Goal: Transaction & Acquisition: Purchase product/service

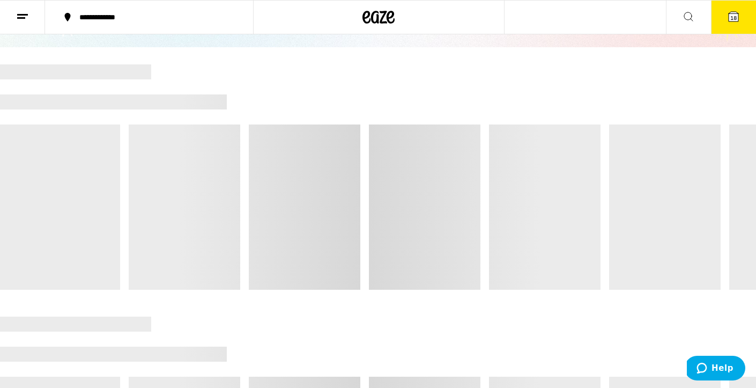
scroll to position [88, 0]
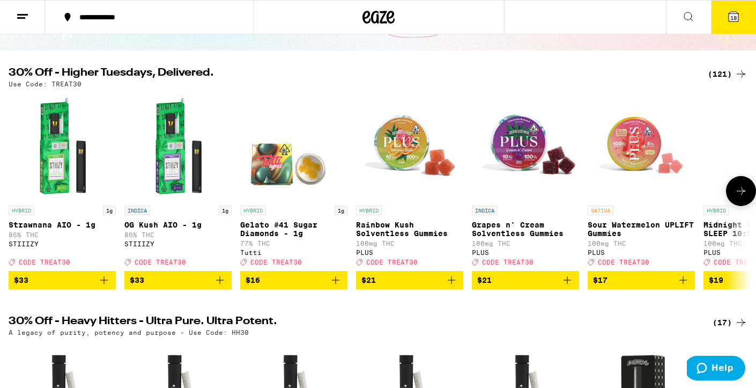
click at [742, 197] on icon at bounding box center [741, 191] width 13 height 13
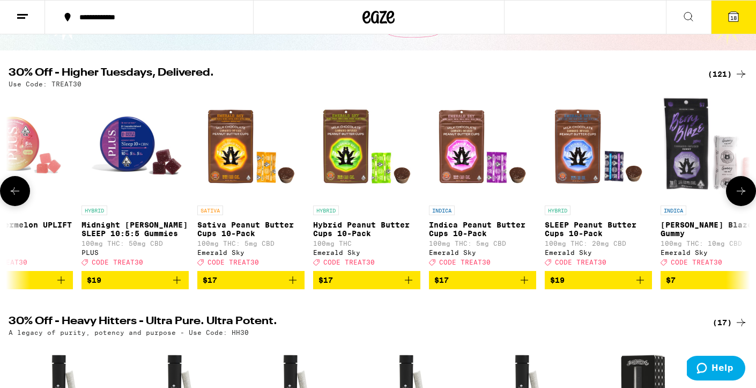
click at [742, 197] on icon at bounding box center [741, 191] width 13 height 13
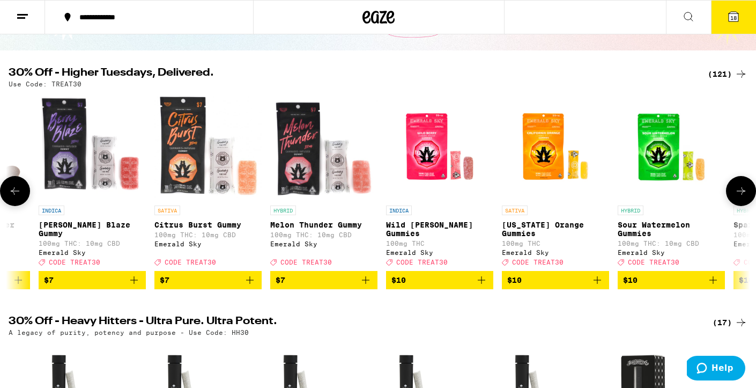
click at [742, 197] on icon at bounding box center [741, 191] width 13 height 13
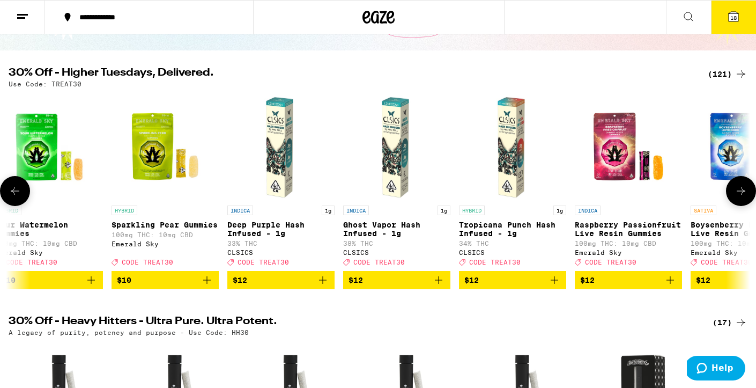
click at [742, 197] on icon at bounding box center [741, 191] width 13 height 13
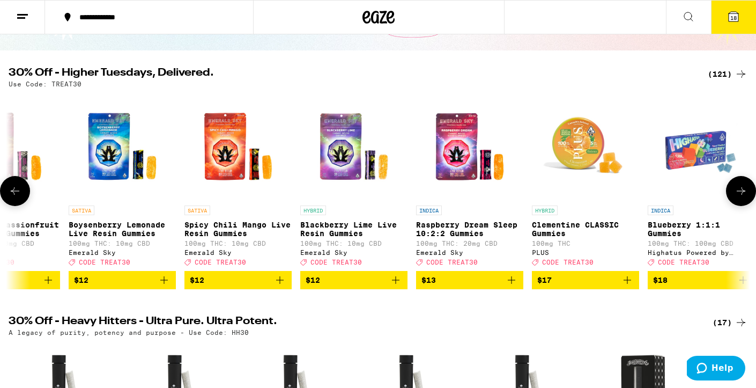
click at [742, 197] on icon at bounding box center [741, 191] width 13 height 13
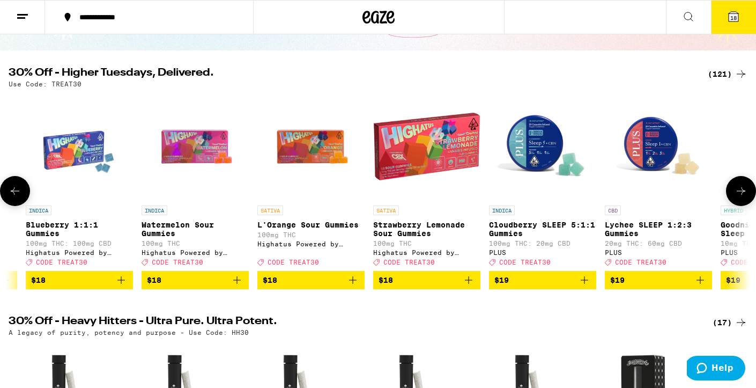
click at [742, 197] on icon at bounding box center [741, 191] width 13 height 13
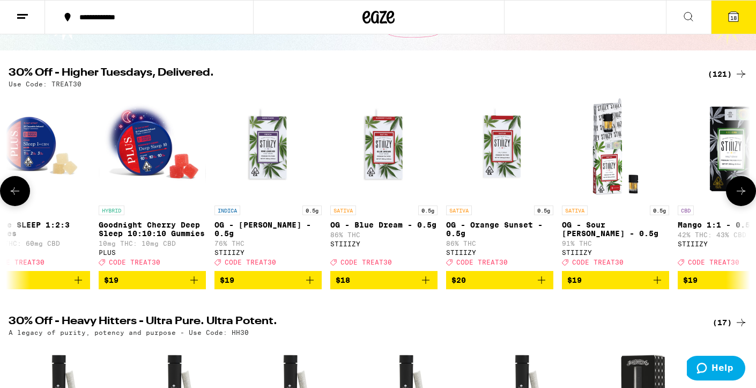
click at [742, 197] on icon at bounding box center [741, 191] width 13 height 13
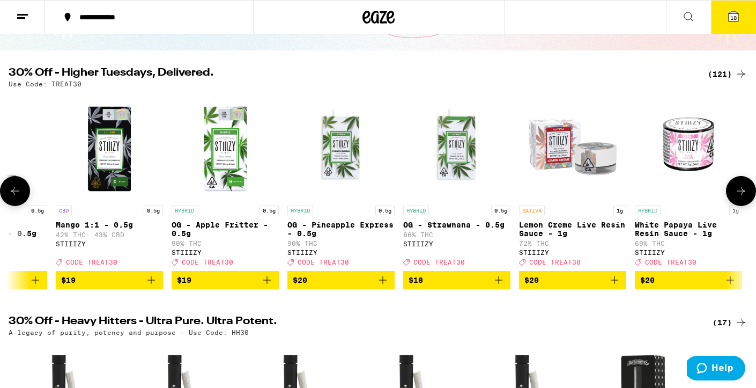
click at [742, 197] on icon at bounding box center [741, 191] width 13 height 13
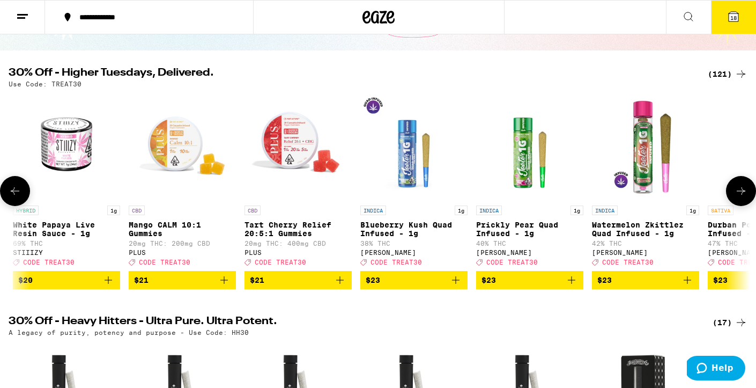
click at [742, 197] on icon at bounding box center [741, 191] width 13 height 13
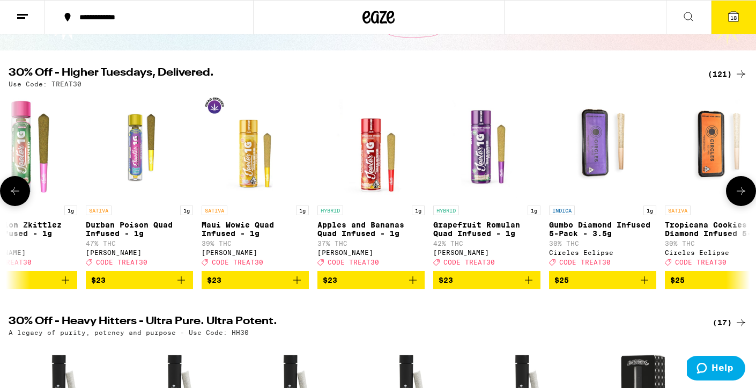
scroll to position [0, 0]
click at [742, 197] on icon at bounding box center [741, 191] width 13 height 13
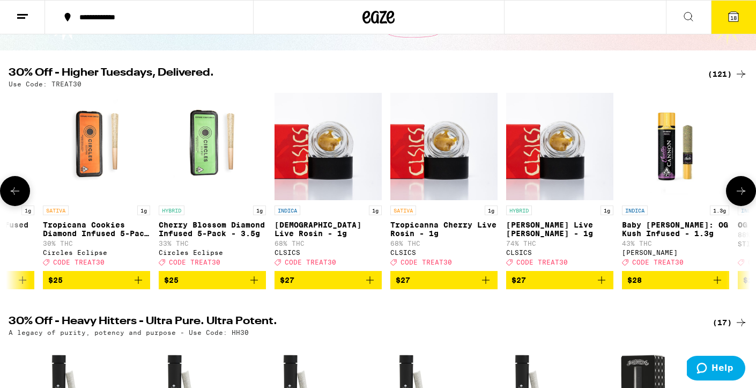
click at [742, 197] on icon at bounding box center [741, 191] width 13 height 13
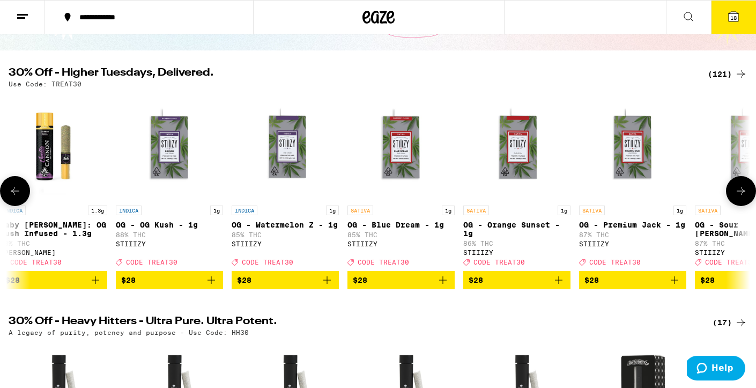
click at [742, 197] on icon at bounding box center [741, 191] width 13 height 13
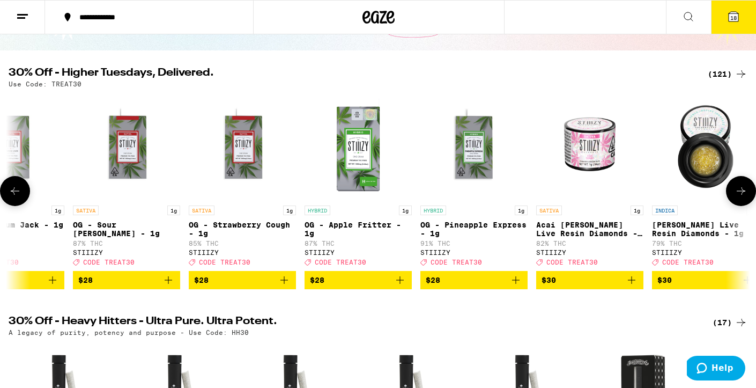
click at [742, 197] on icon at bounding box center [741, 191] width 13 height 13
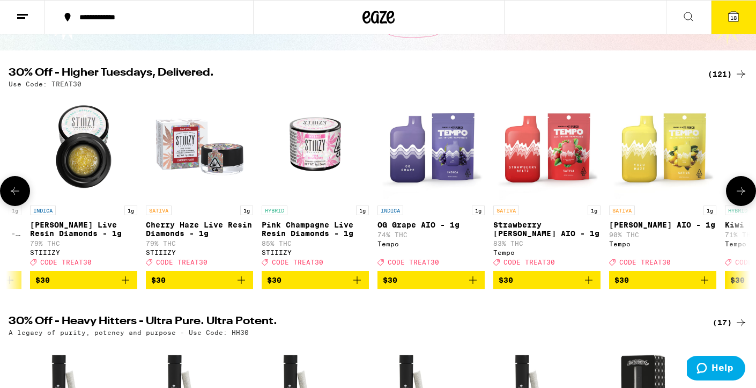
click at [742, 197] on icon at bounding box center [741, 191] width 13 height 13
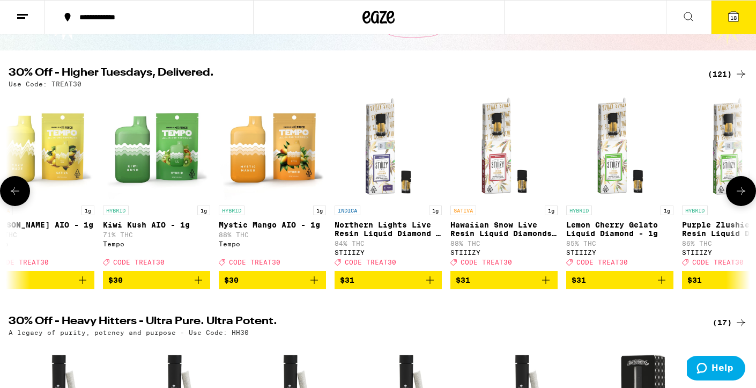
click at [742, 197] on icon at bounding box center [741, 191] width 13 height 13
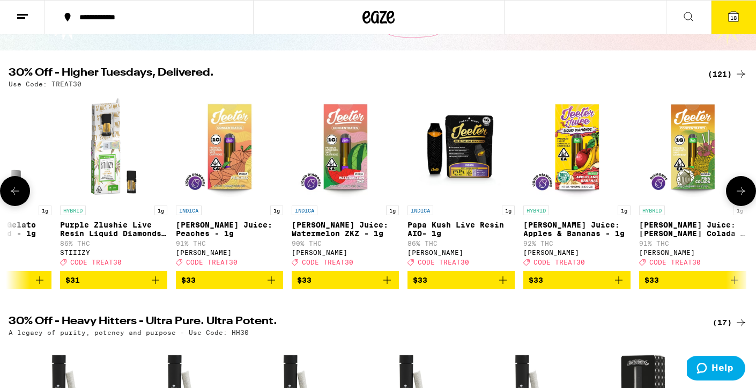
click at [742, 197] on icon at bounding box center [741, 191] width 13 height 13
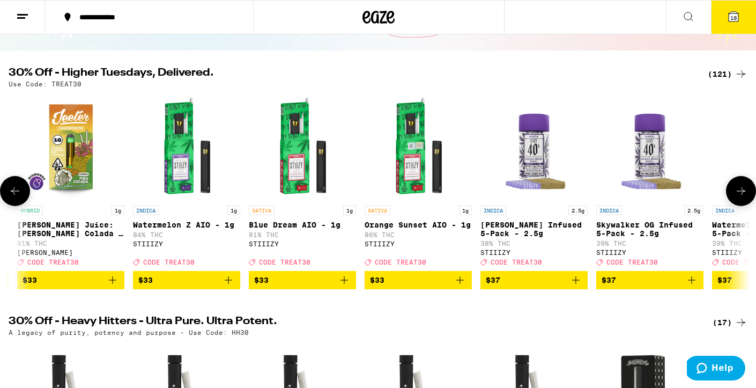
click at [742, 197] on icon at bounding box center [741, 191] width 13 height 13
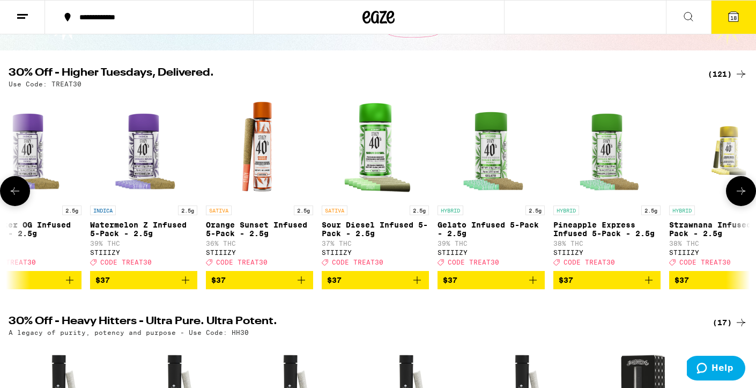
click at [742, 197] on icon at bounding box center [741, 191] width 13 height 13
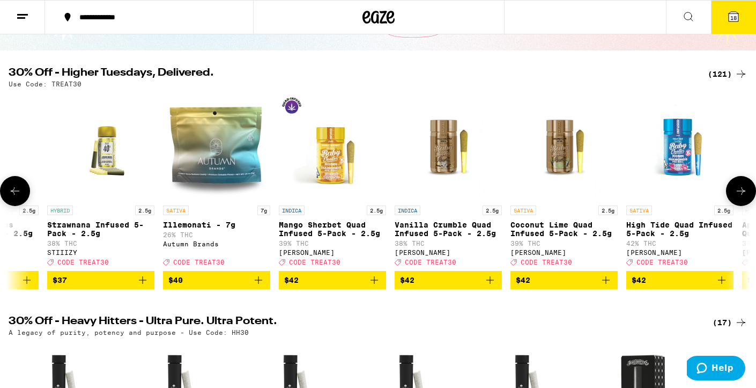
click at [742, 196] on icon at bounding box center [741, 191] width 13 height 13
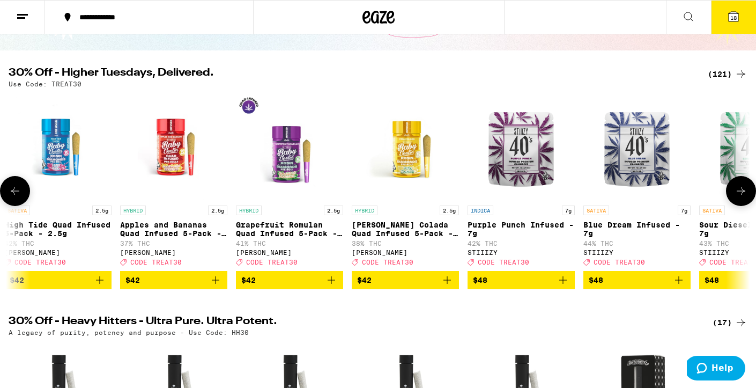
click at [742, 196] on icon at bounding box center [741, 191] width 13 height 13
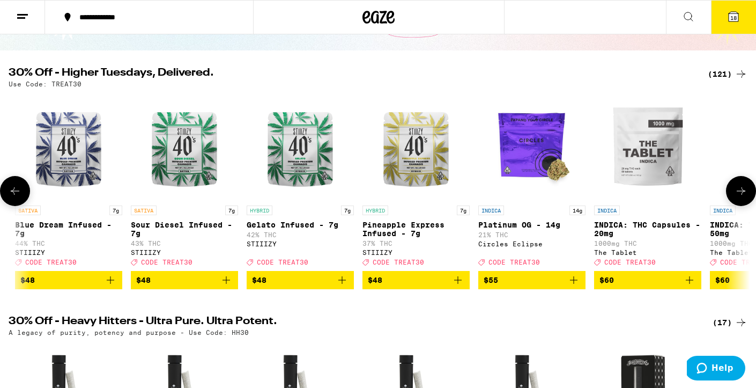
scroll to position [0, 12445]
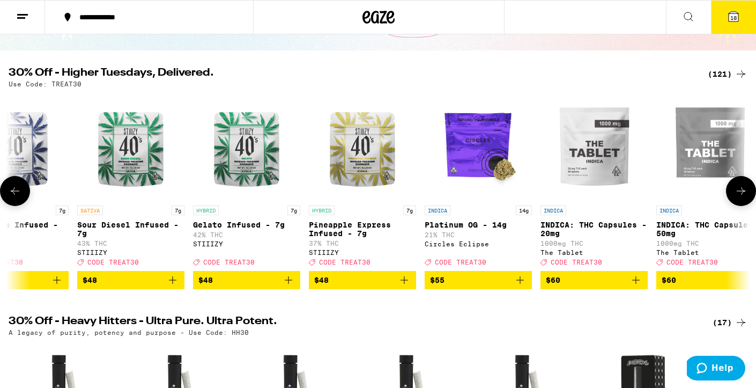
click at [742, 197] on icon at bounding box center [741, 191] width 13 height 13
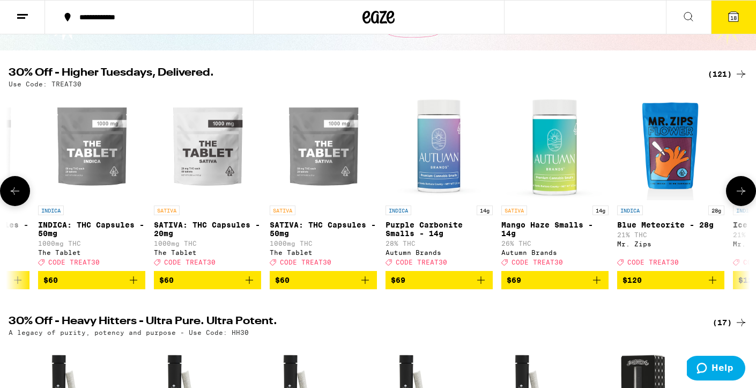
scroll to position [0, 13067]
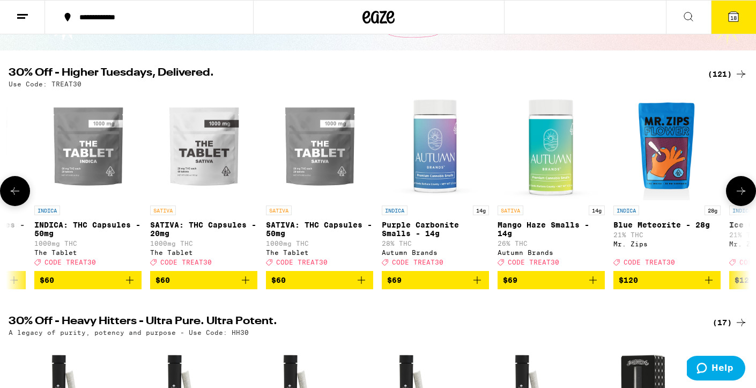
click at [741, 195] on icon at bounding box center [741, 191] width 13 height 13
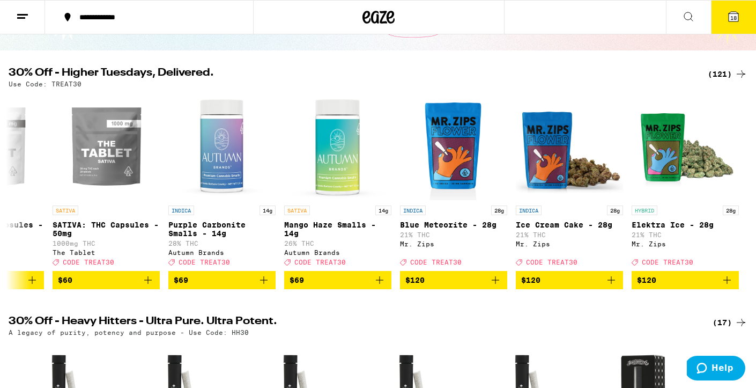
click at [731, 14] on icon at bounding box center [734, 17] width 10 height 10
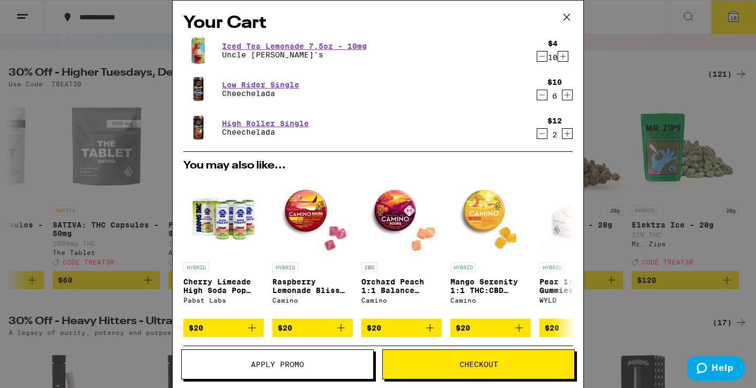
click at [566, 16] on icon at bounding box center [567, 17] width 16 height 16
